Goal: Task Accomplishment & Management: Manage account settings

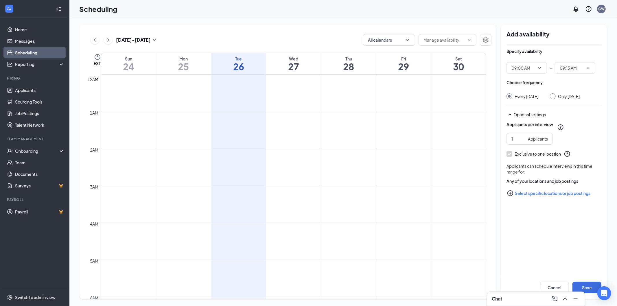
scroll to position [284, 0]
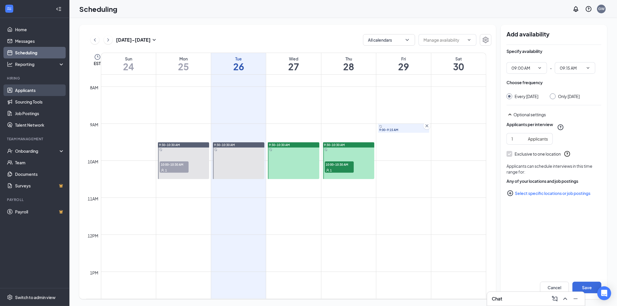
click at [27, 91] on link "Applicants" at bounding box center [39, 90] width 49 height 12
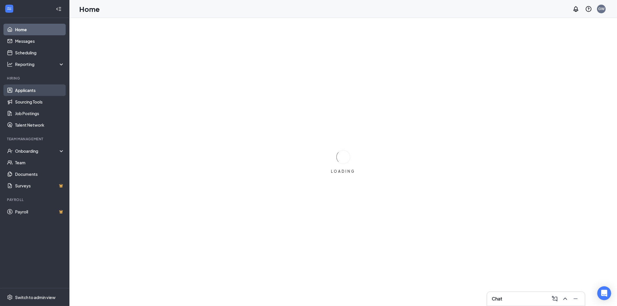
click at [29, 91] on link "Applicants" at bounding box center [39, 90] width 49 height 12
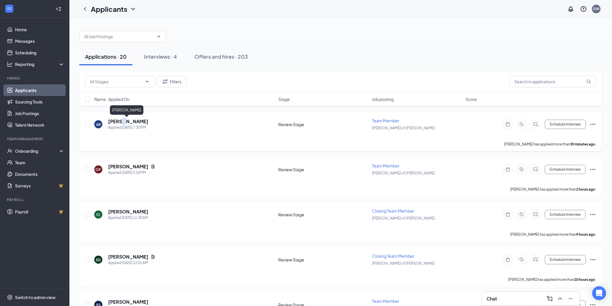
click at [123, 123] on h5 "[PERSON_NAME]" at bounding box center [128, 121] width 40 height 6
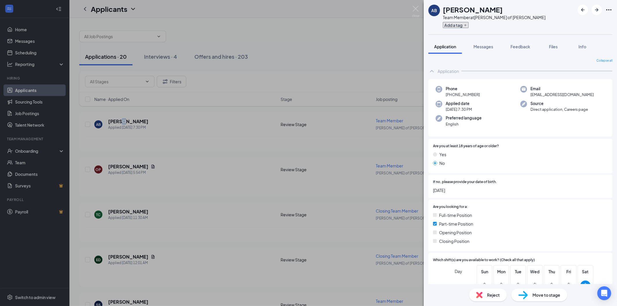
click at [450, 26] on button "Add a tag" at bounding box center [456, 25] width 26 height 6
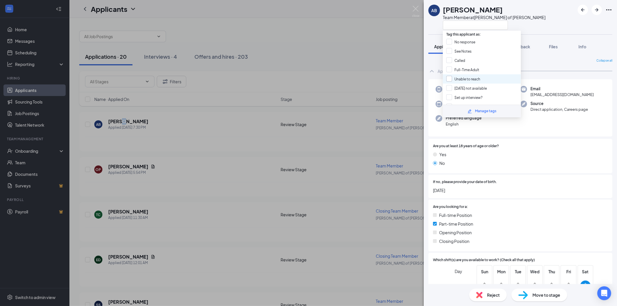
scroll to position [32, 0]
click at [450, 82] on input "14/15" at bounding box center [455, 84] width 18 height 6
checkbox input "true"
click at [526, 21] on div "AB [PERSON_NAME] Team Member at [GEOGRAPHIC_DATA][PERSON_NAME] of [PERSON_NAME]" at bounding box center [520, 17] width 193 height 34
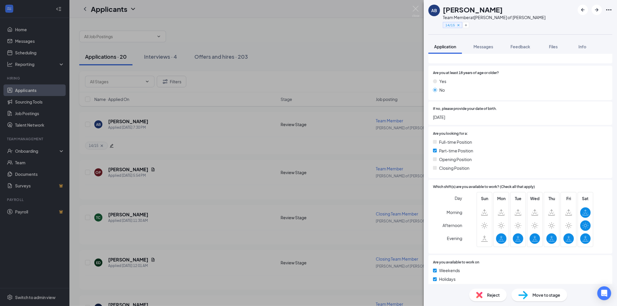
scroll to position [171, 0]
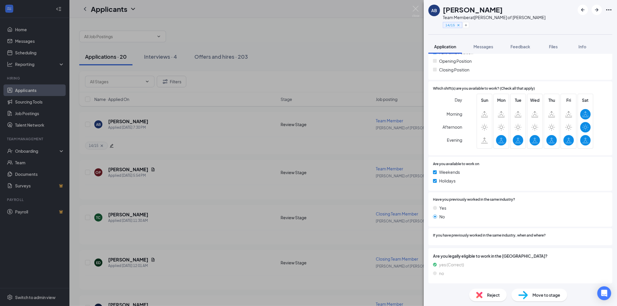
click at [492, 296] on span "Reject" at bounding box center [493, 295] width 13 height 6
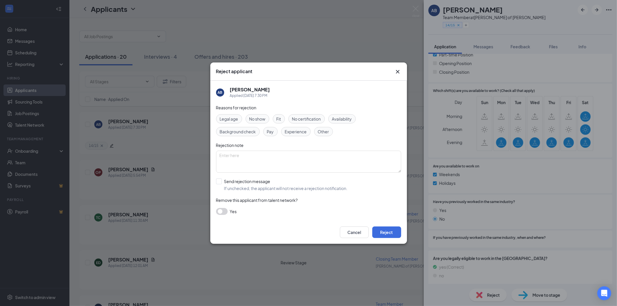
click at [229, 117] on span "Legal age" at bounding box center [229, 119] width 19 height 6
click at [256, 160] on textarea at bounding box center [308, 162] width 185 height 22
click at [251, 154] on textarea "not hiring minores rt now" at bounding box center [308, 162] width 185 height 22
type textarea "not hiring minors rt now"
click at [219, 181] on input "Send rejection message If unchecked, the applicant will not receive a rejection…" at bounding box center [282, 184] width 132 height 13
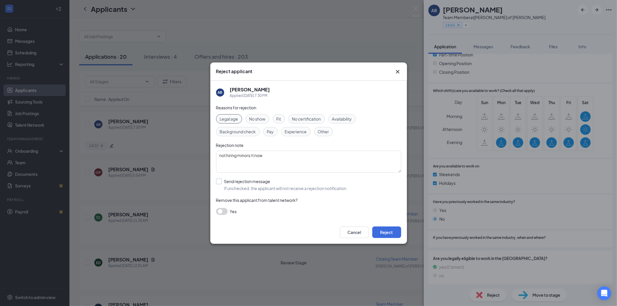
checkbox input "true"
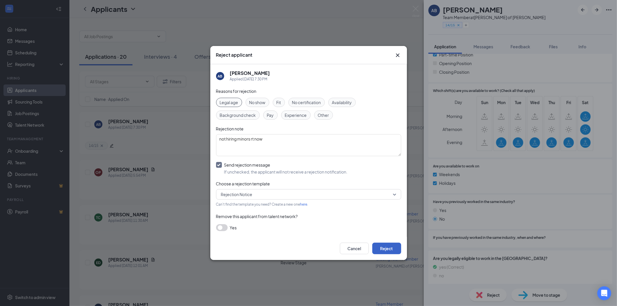
click at [389, 247] on button "Reject" at bounding box center [386, 249] width 29 height 12
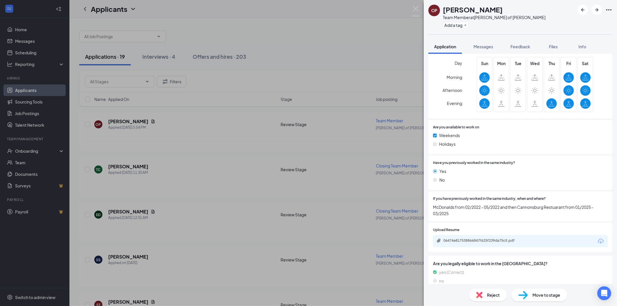
scroll to position [209, 0]
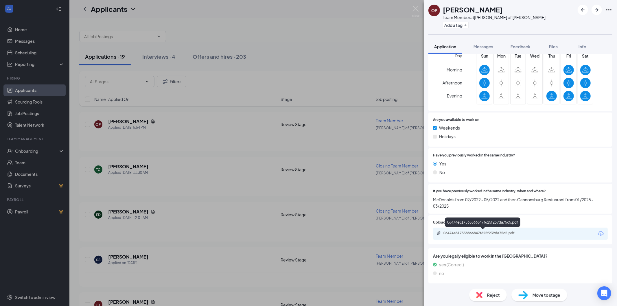
click at [488, 232] on div "06474e817538866847f625f239da75c5.pdf" at bounding box center [483, 233] width 81 height 5
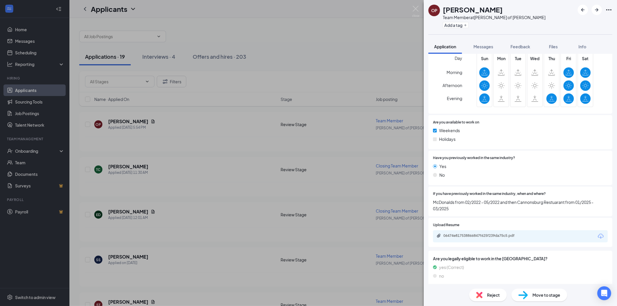
click at [492, 294] on span "Reject" at bounding box center [493, 295] width 13 height 6
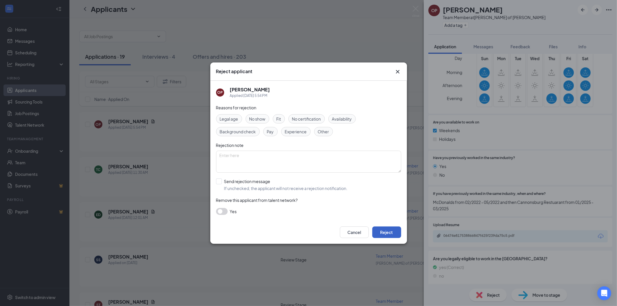
click at [386, 234] on button "Reject" at bounding box center [386, 232] width 29 height 12
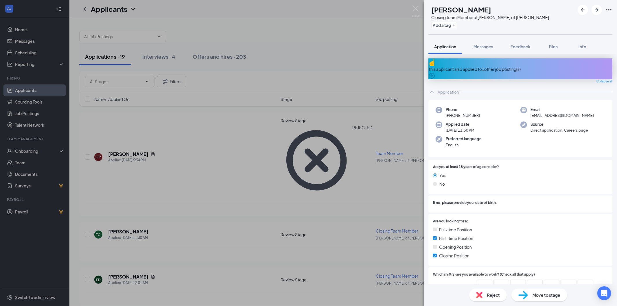
click at [468, 67] on div "This applicant also applied to 1 other job posting(s)" at bounding box center [520, 69] width 184 height 6
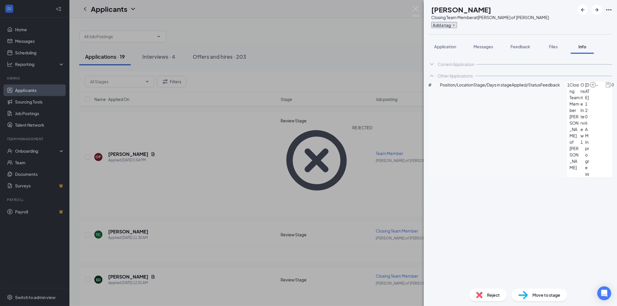
click at [452, 24] on button "Add a tag" at bounding box center [444, 25] width 26 height 6
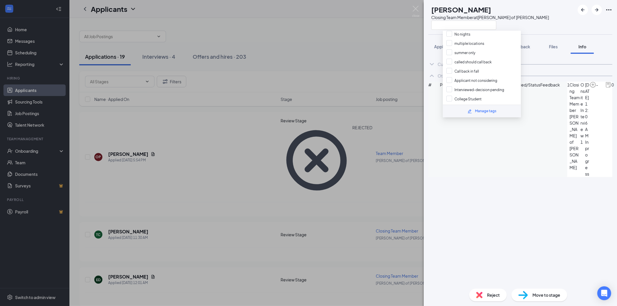
scroll to position [300, 0]
click at [449, 72] on input "multiple locations" at bounding box center [465, 75] width 38 height 6
checkbox input "true"
click at [547, 11] on div "TC [PERSON_NAME] Closing Team Member at [PERSON_NAME] of [PERSON_NAME]" at bounding box center [520, 17] width 193 height 34
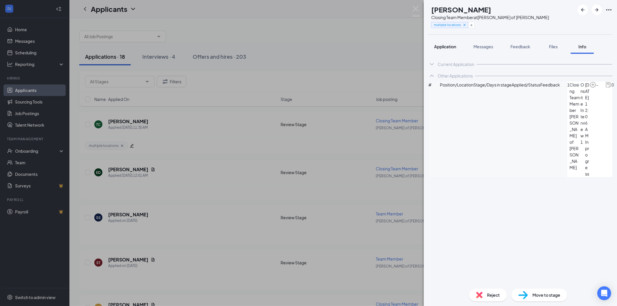
click at [443, 48] on span "Application" at bounding box center [445, 46] width 22 height 5
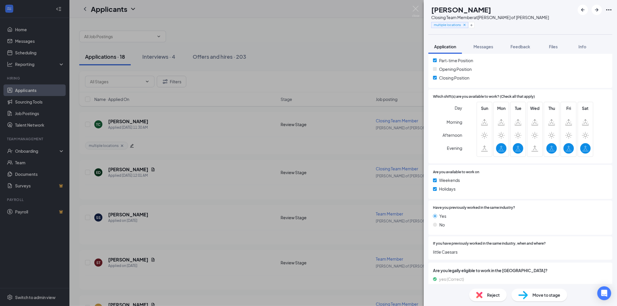
scroll to position [187, 0]
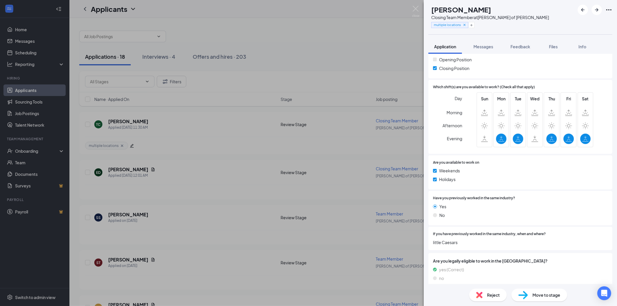
click at [492, 294] on span "Reject" at bounding box center [493, 295] width 13 height 6
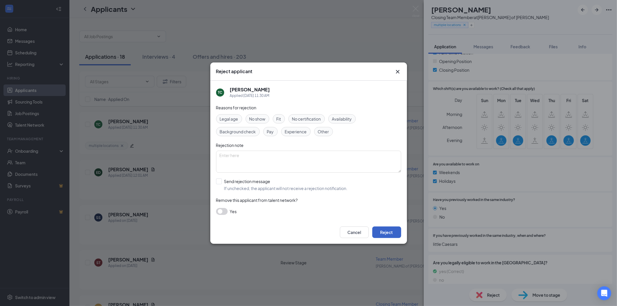
click at [383, 229] on button "Reject" at bounding box center [386, 232] width 29 height 12
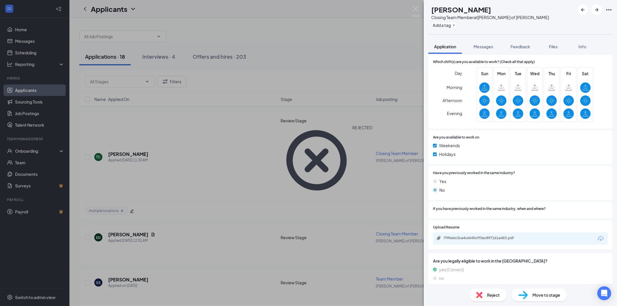
scroll to position [197, 0]
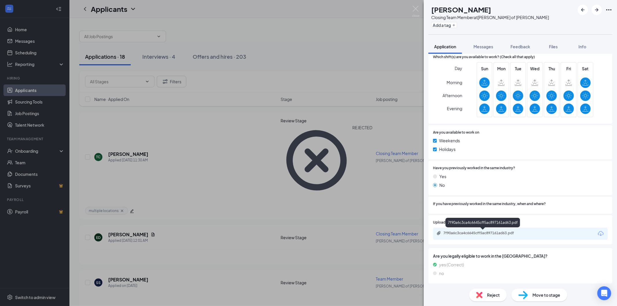
click at [462, 234] on div "7f90a6c3ca4c6645cff5ac897161ad63.pdf" at bounding box center [483, 233] width 81 height 5
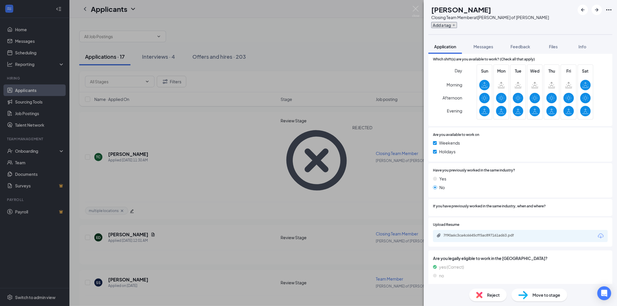
click at [452, 23] on button "Add a tag" at bounding box center [444, 25] width 26 height 6
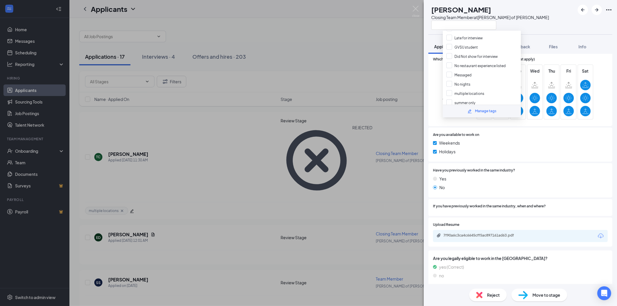
scroll to position [267, 0]
click at [448, 58] on input "GVSU student" at bounding box center [462, 61] width 32 height 6
checkbox input "true"
click at [550, 6] on div "ED [PERSON_NAME] Closing Team Member at [PERSON_NAME] of [PERSON_NAME]" at bounding box center [520, 17] width 193 height 34
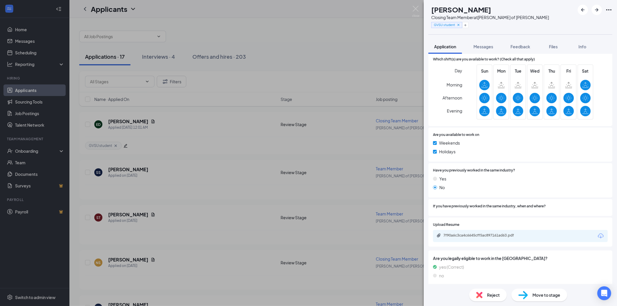
click at [487, 296] on span "Reject" at bounding box center [493, 295] width 13 height 6
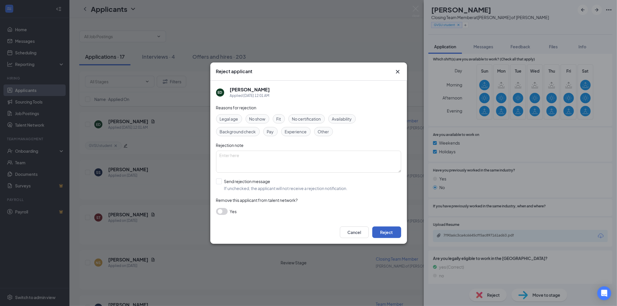
click at [390, 235] on button "Reject" at bounding box center [386, 232] width 29 height 12
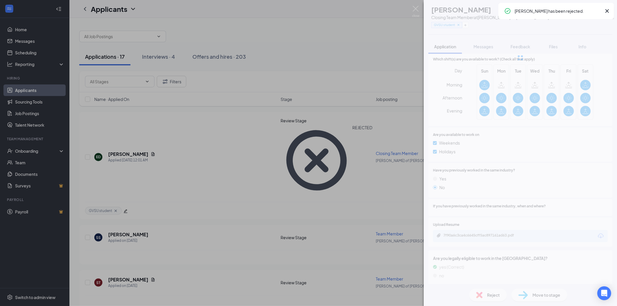
click at [416, 5] on div "ED [PERSON_NAME] Closing Team Member at [PERSON_NAME] of [PERSON_NAME] GVSU stu…" at bounding box center [308, 153] width 617 height 306
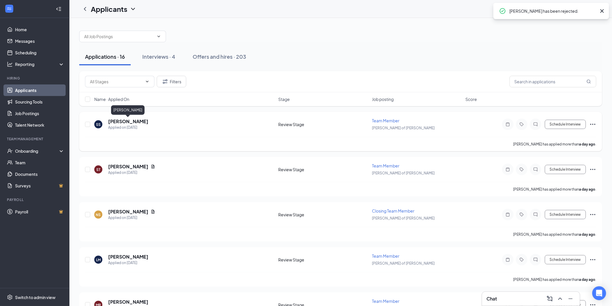
click at [123, 119] on h5 "[PERSON_NAME]" at bounding box center [128, 121] width 40 height 6
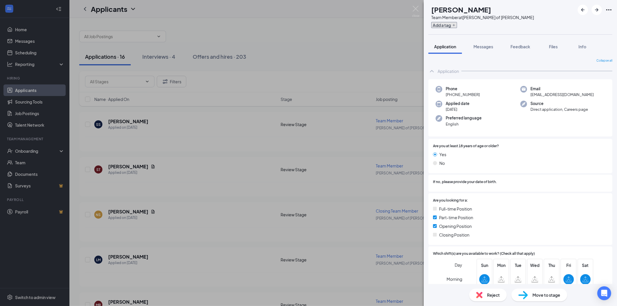
click at [457, 24] on button "Add a tag" at bounding box center [444, 25] width 26 height 6
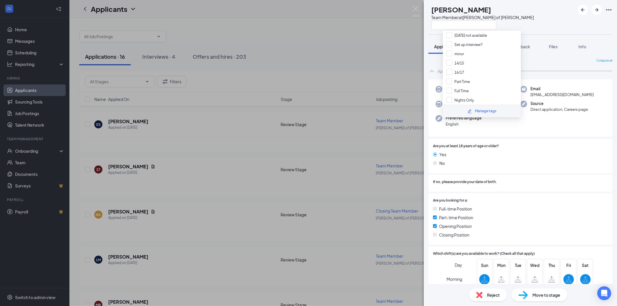
scroll to position [64, 0]
click at [449, 95] on input "Mornings Only" at bounding box center [462, 98] width 32 height 6
checkbox input "true"
click at [449, 87] on input "No restaurant experience listed" at bounding box center [475, 90] width 59 height 6
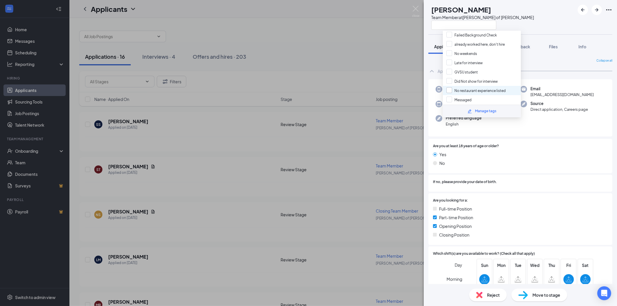
checkbox input "true"
click at [540, 16] on div "SS [PERSON_NAME] Team Member at [PERSON_NAME] of [PERSON_NAME]" at bounding box center [520, 17] width 193 height 34
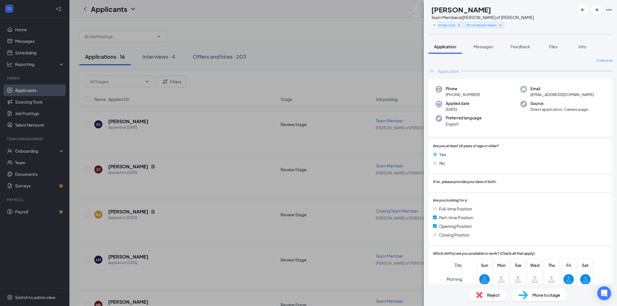
click at [493, 294] on span "Reject" at bounding box center [493, 295] width 13 height 6
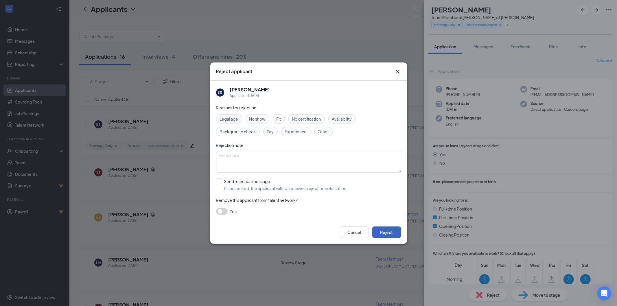
click at [389, 234] on button "Reject" at bounding box center [386, 232] width 29 height 12
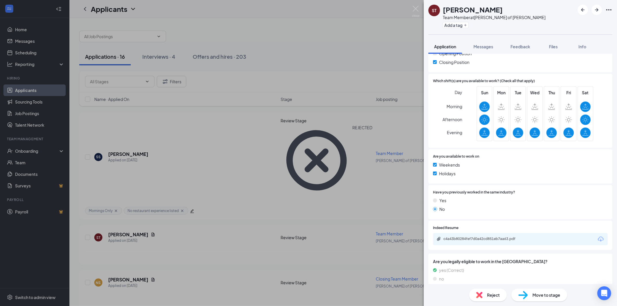
scroll to position [160, 0]
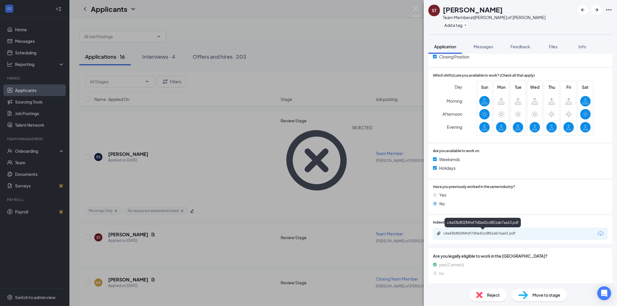
click at [469, 231] on div "c4a43b80284fef7d0a42cd851eb7aa63.pdf" at bounding box center [483, 233] width 81 height 5
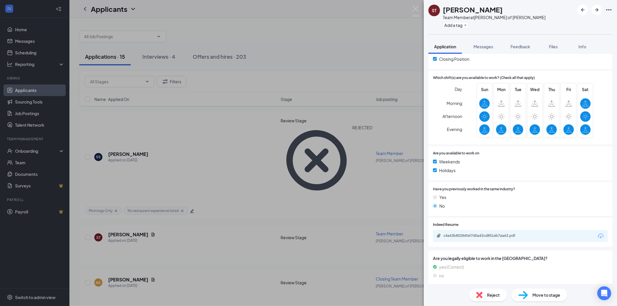
click at [497, 296] on span "Reject" at bounding box center [493, 295] width 13 height 6
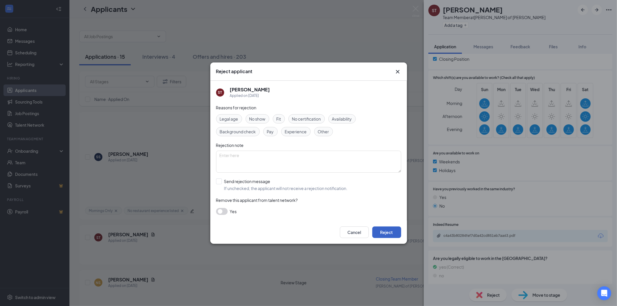
click at [390, 232] on button "Reject" at bounding box center [386, 232] width 29 height 12
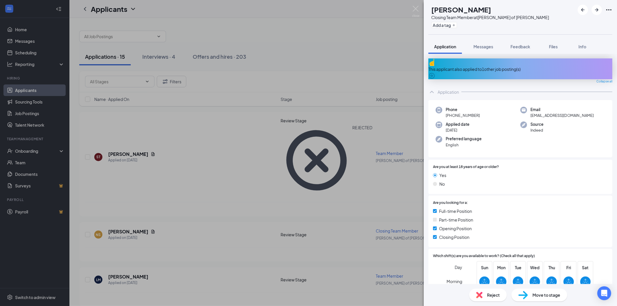
click at [477, 66] on div "This applicant also applied to 1 other job posting(s)" at bounding box center [520, 69] width 184 height 6
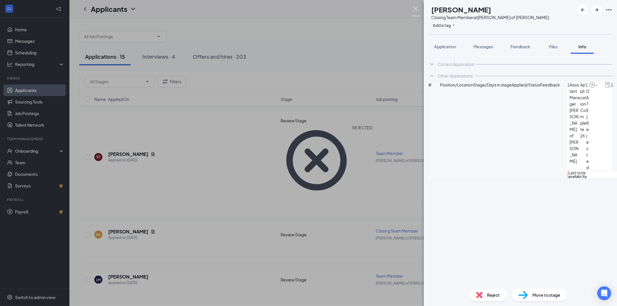
click at [415, 10] on img at bounding box center [415, 11] width 7 height 11
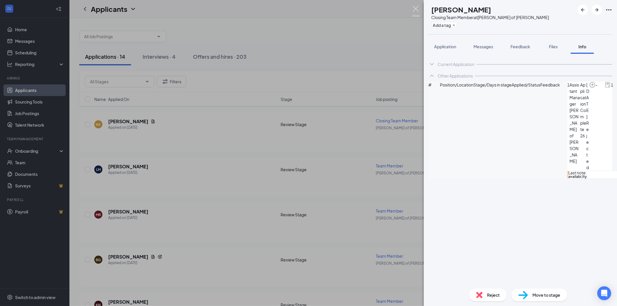
click at [414, 8] on img at bounding box center [415, 11] width 7 height 11
